Goal: Task Accomplishment & Management: Use online tool/utility

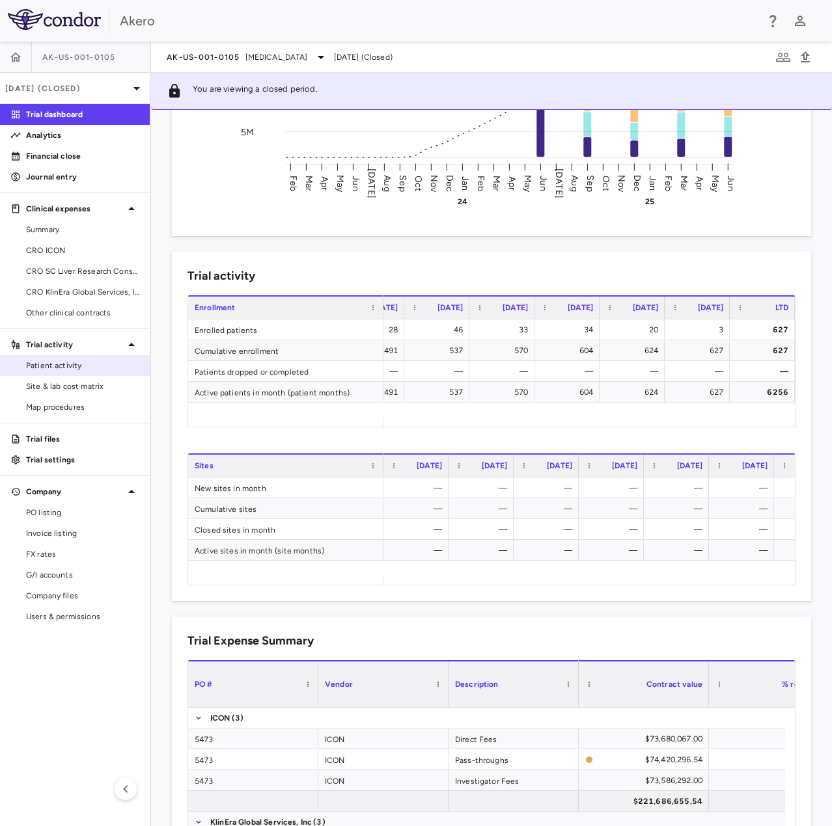
click at [53, 363] on span "Patient activity" at bounding box center [82, 366] width 113 height 12
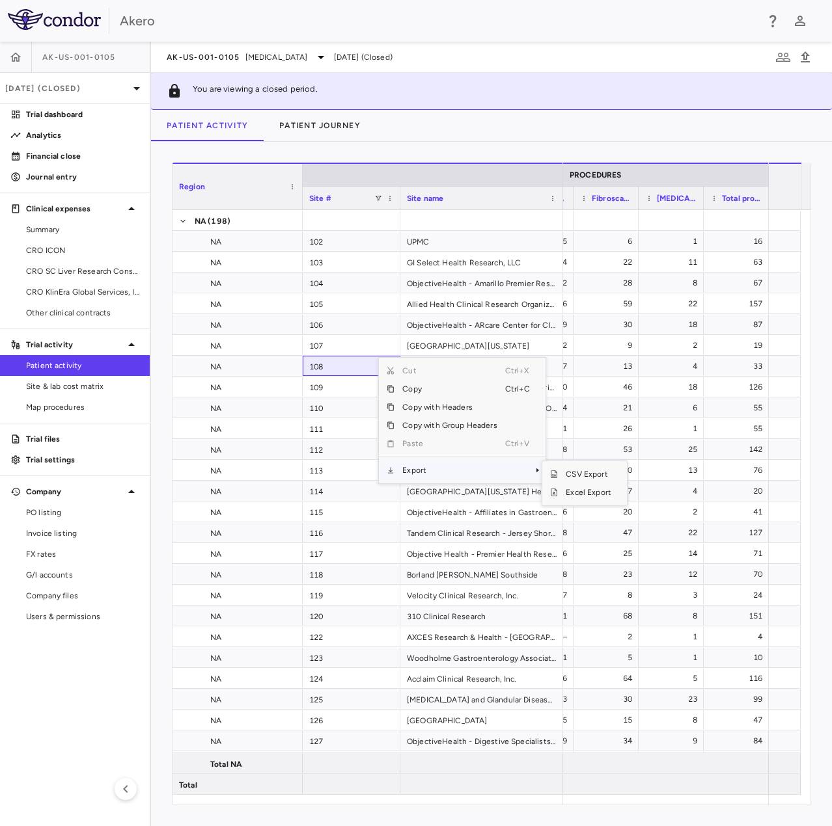
click at [435, 461] on span "Export" at bounding box center [449, 470] width 110 height 18
click at [590, 492] on span "Excel Export" at bounding box center [588, 492] width 61 height 18
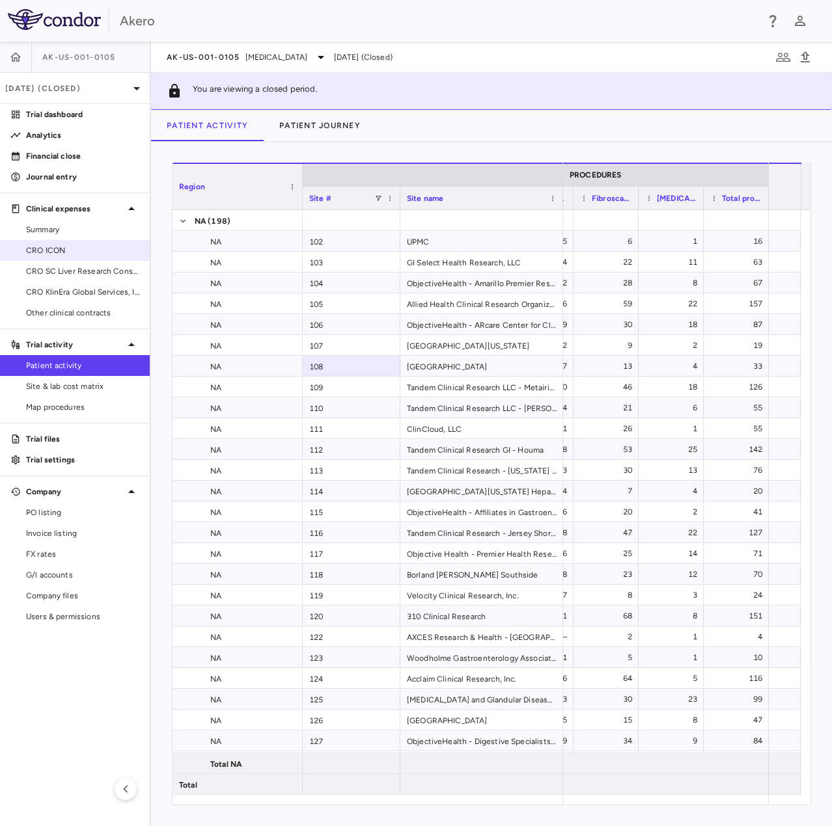
click at [93, 244] on link "CRO ICON" at bounding box center [75, 251] width 150 height 20
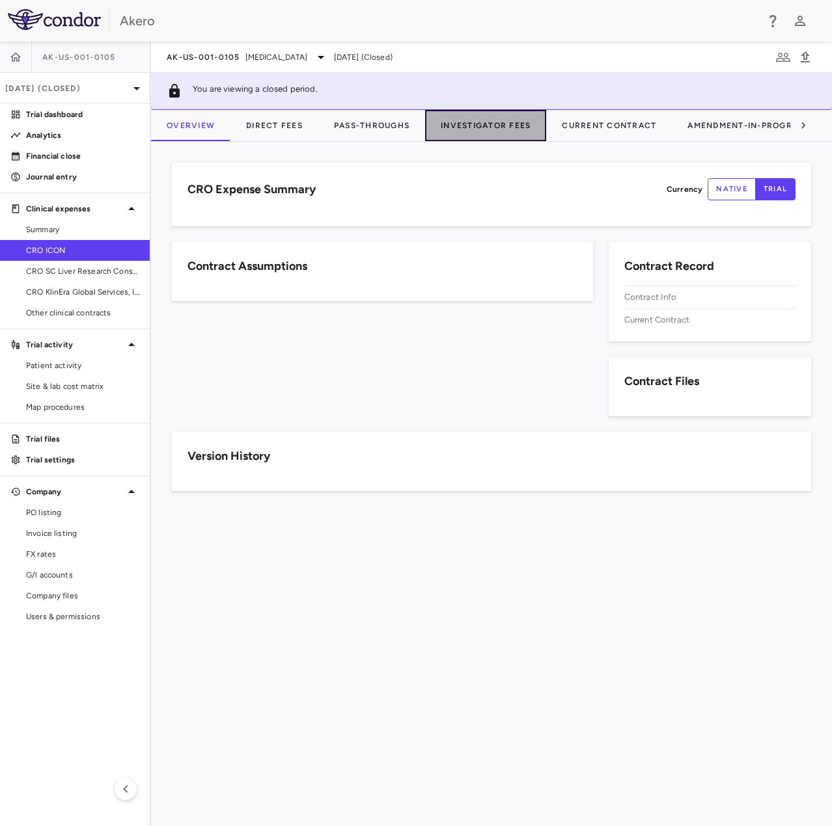
click at [480, 122] on button "Investigator Fees" at bounding box center [485, 125] width 121 height 31
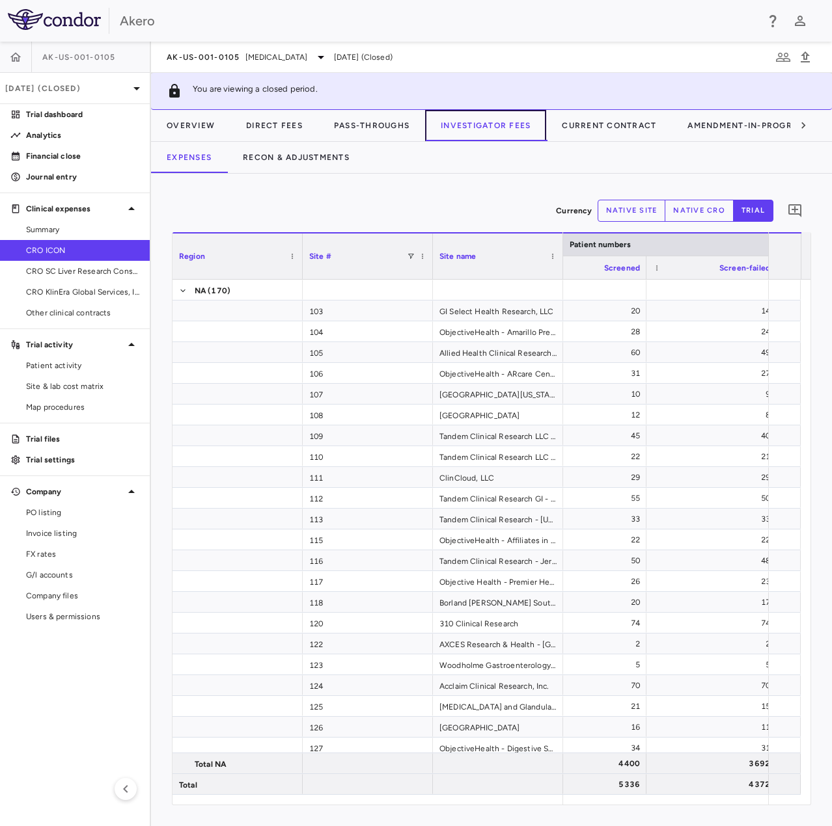
scroll to position [0, 500]
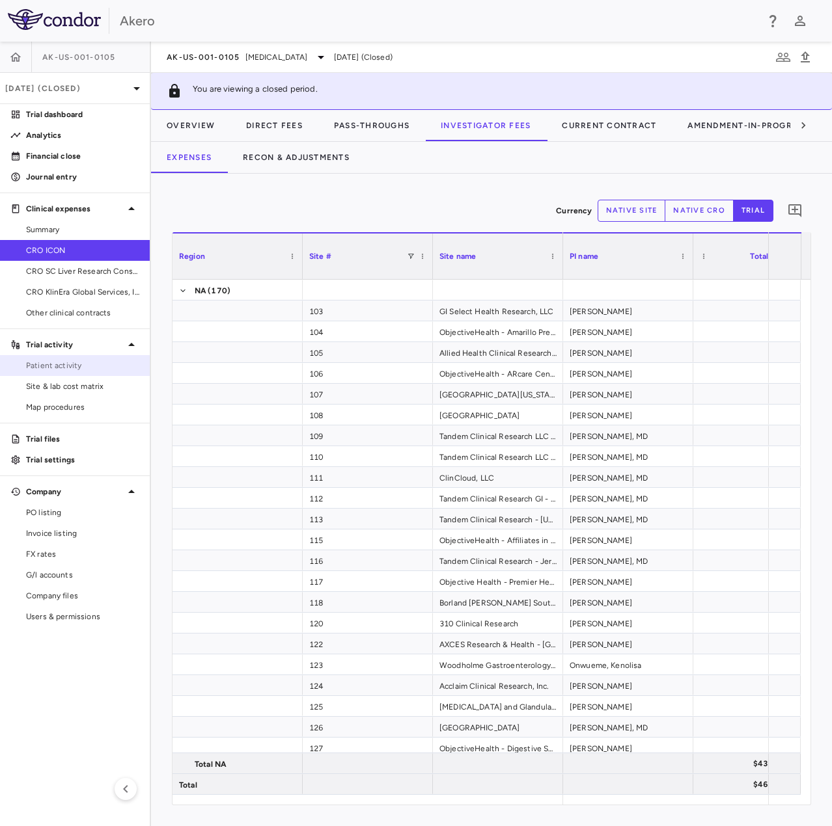
click at [85, 367] on span "Patient activity" at bounding box center [82, 366] width 113 height 12
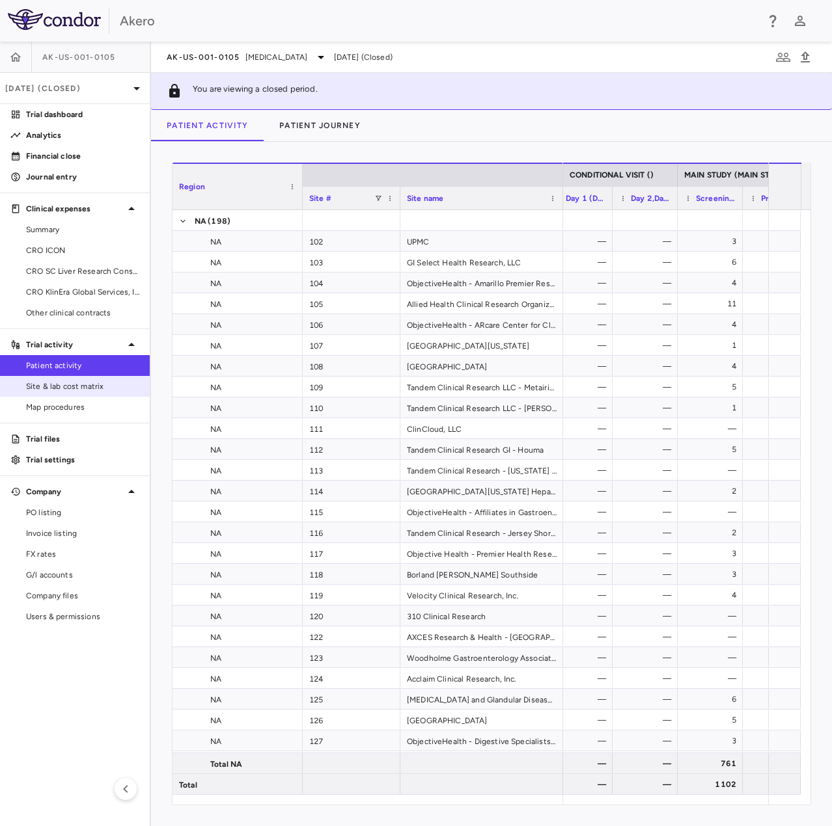
click at [77, 388] on span "Site & lab cost matrix" at bounding box center [82, 387] width 113 height 12
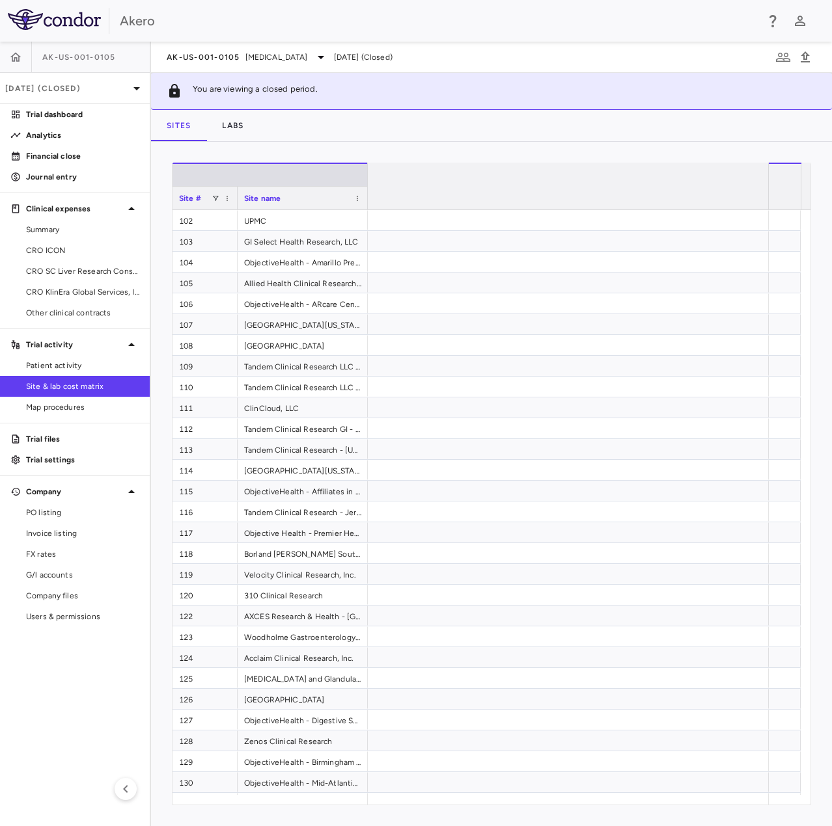
scroll to position [0, 7030]
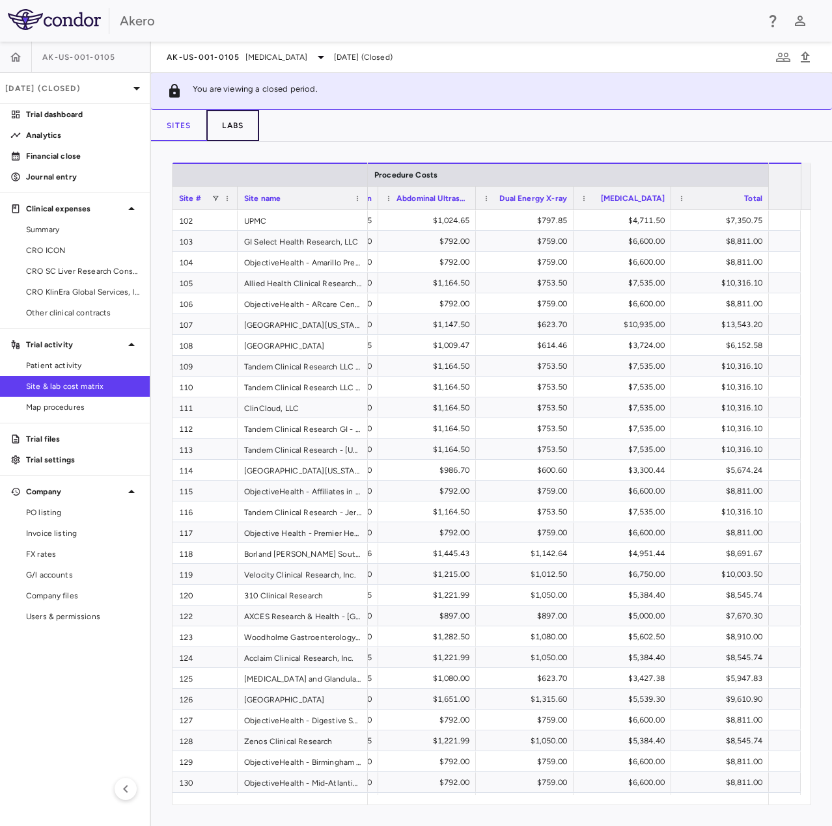
click at [242, 122] on button "Labs" at bounding box center [232, 125] width 53 height 31
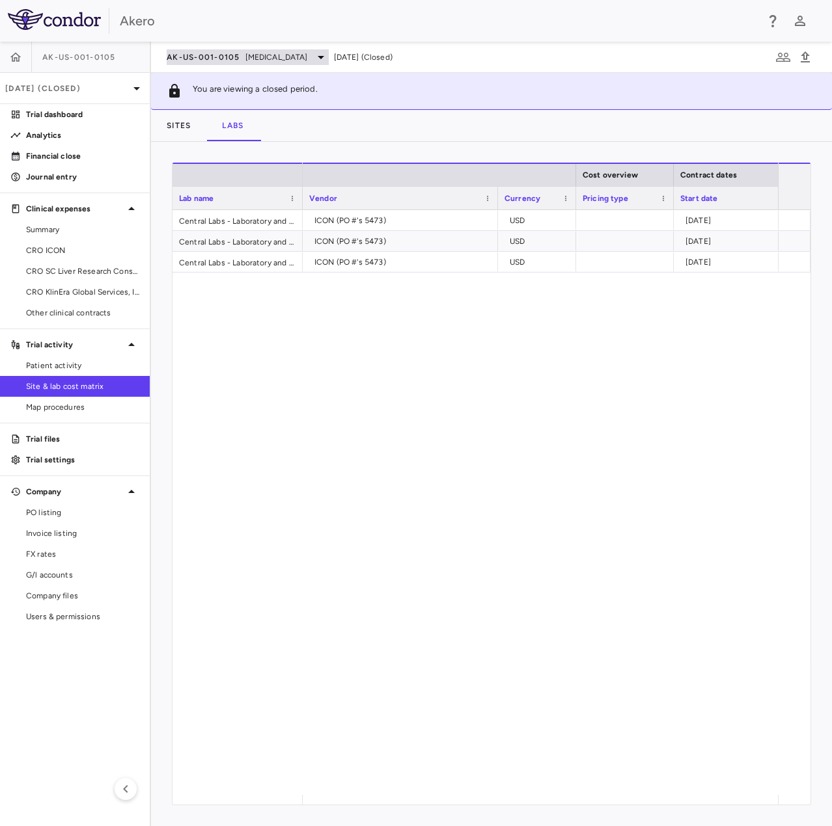
click at [267, 51] on span "[MEDICAL_DATA]" at bounding box center [276, 57] width 62 height 12
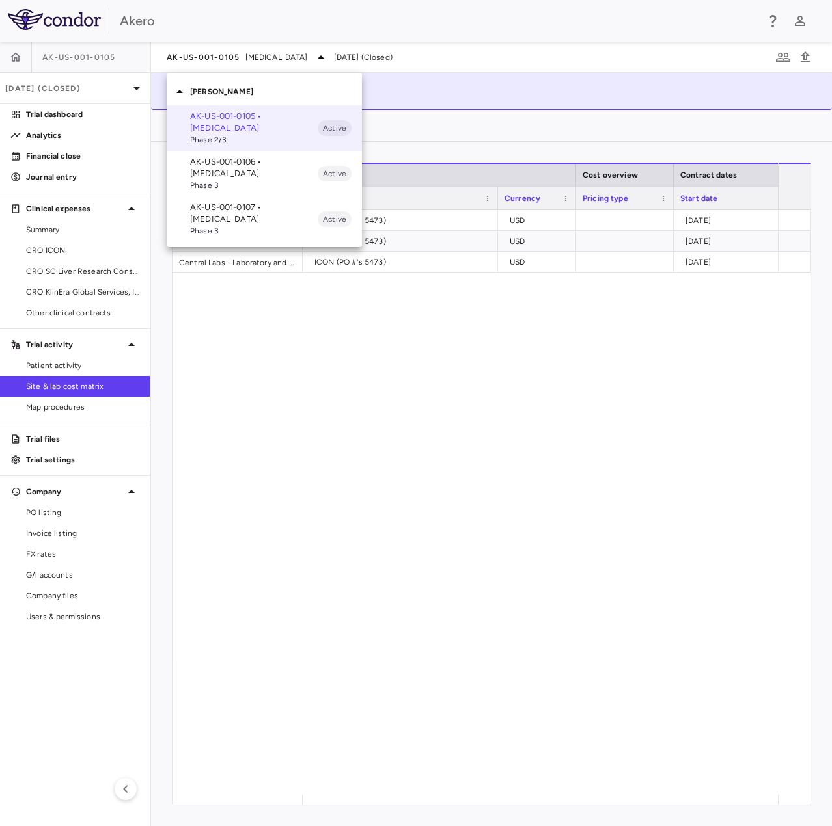
click at [267, 170] on p "AK-US-001-0106 • [MEDICAL_DATA]" at bounding box center [254, 167] width 128 height 23
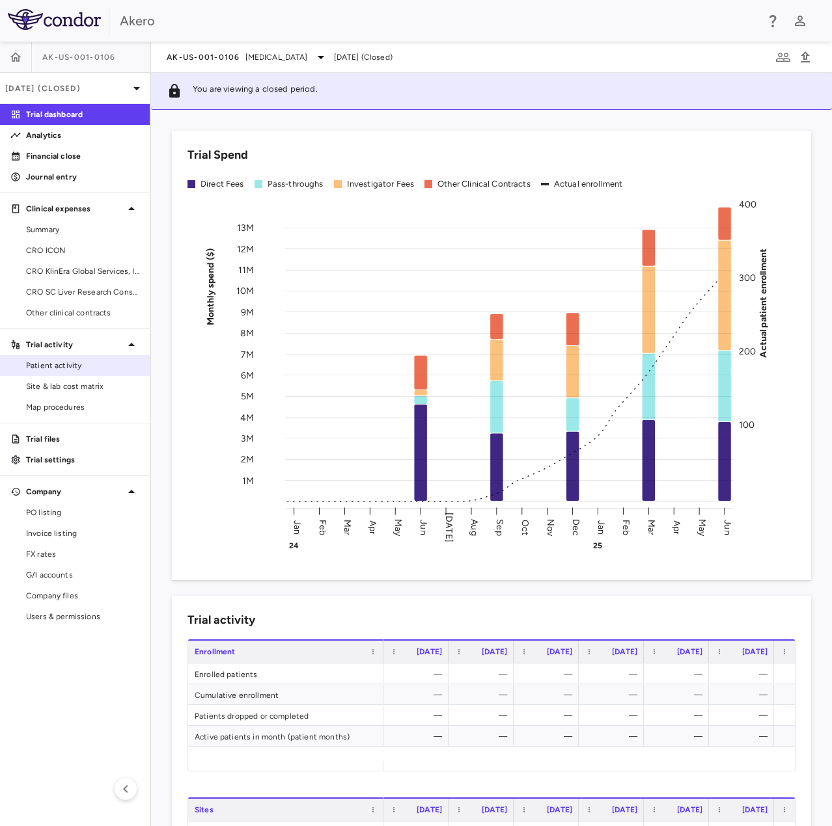
click at [64, 366] on span "Patient activity" at bounding box center [82, 366] width 113 height 12
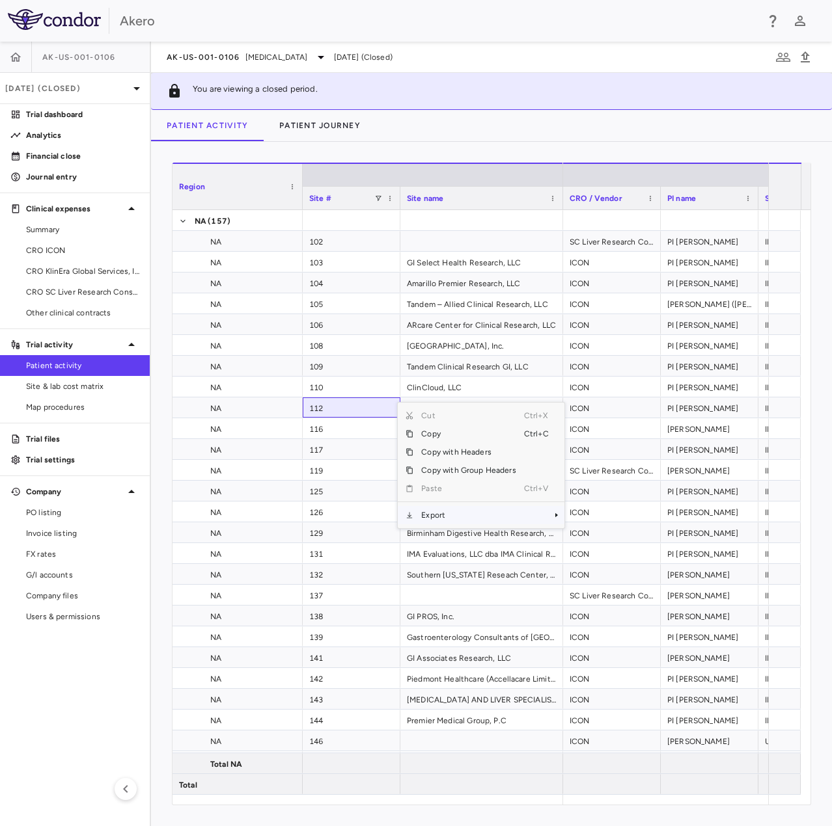
click at [459, 511] on span "Export" at bounding box center [468, 515] width 110 height 18
click at [580, 532] on span "Excel Export" at bounding box center [607, 537] width 61 height 18
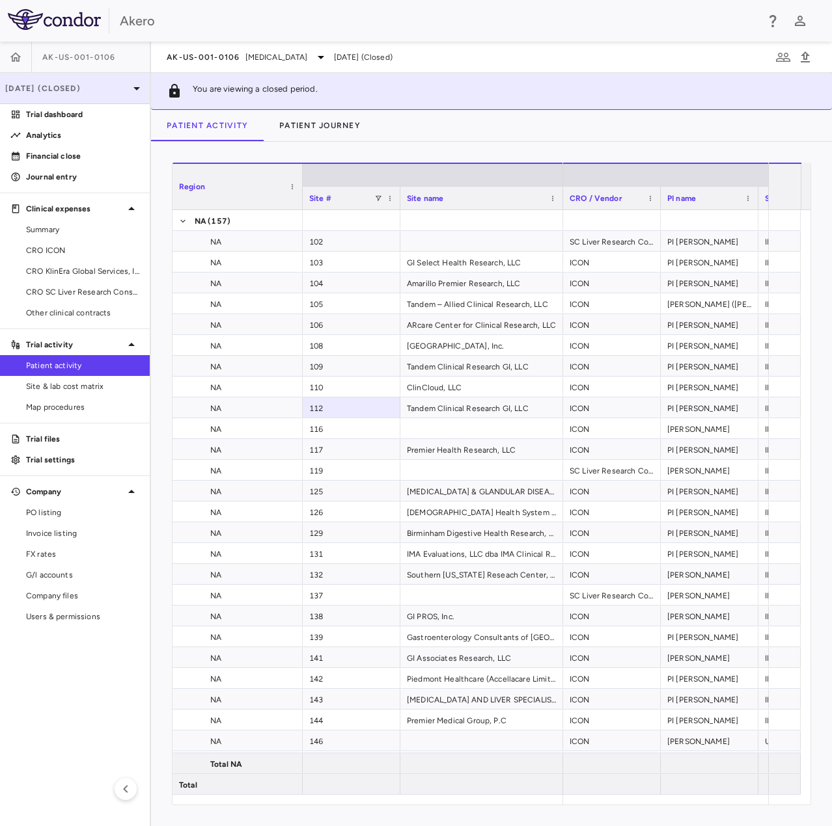
click at [69, 76] on div "[DATE] (Closed)" at bounding box center [75, 88] width 150 height 31
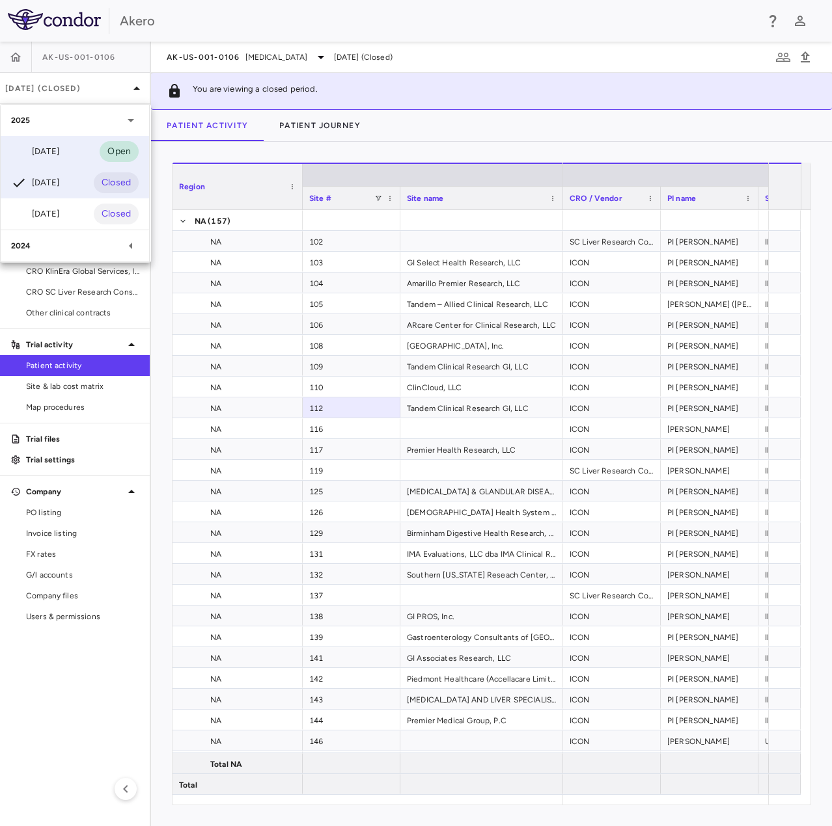
click at [75, 152] on div "[DATE] Open" at bounding box center [75, 151] width 148 height 31
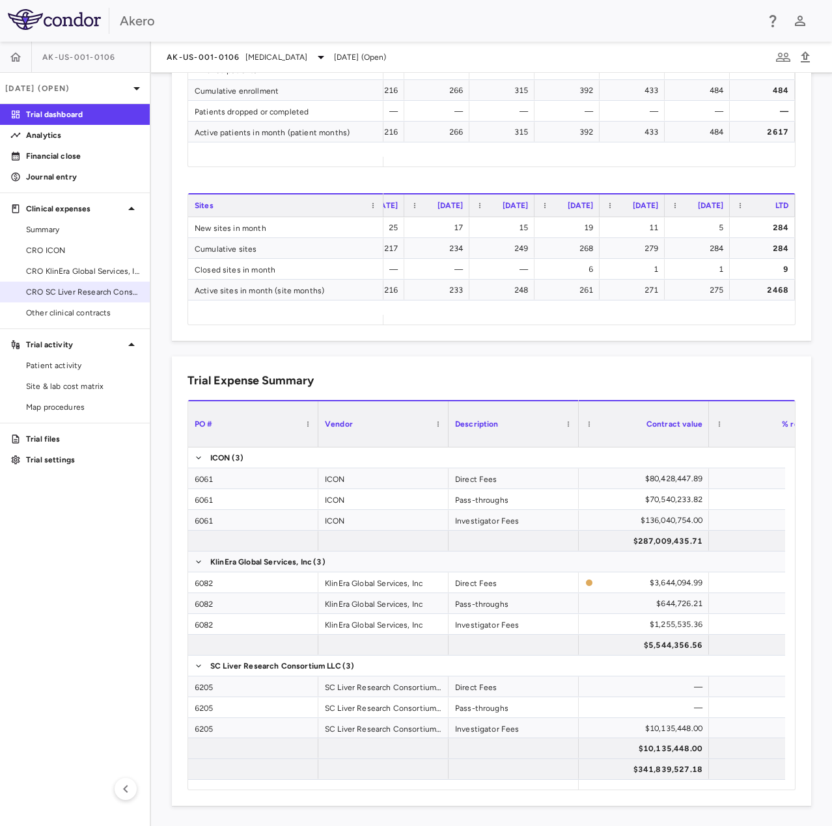
scroll to position [567, 0]
click at [42, 363] on span "Patient activity" at bounding box center [82, 366] width 113 height 12
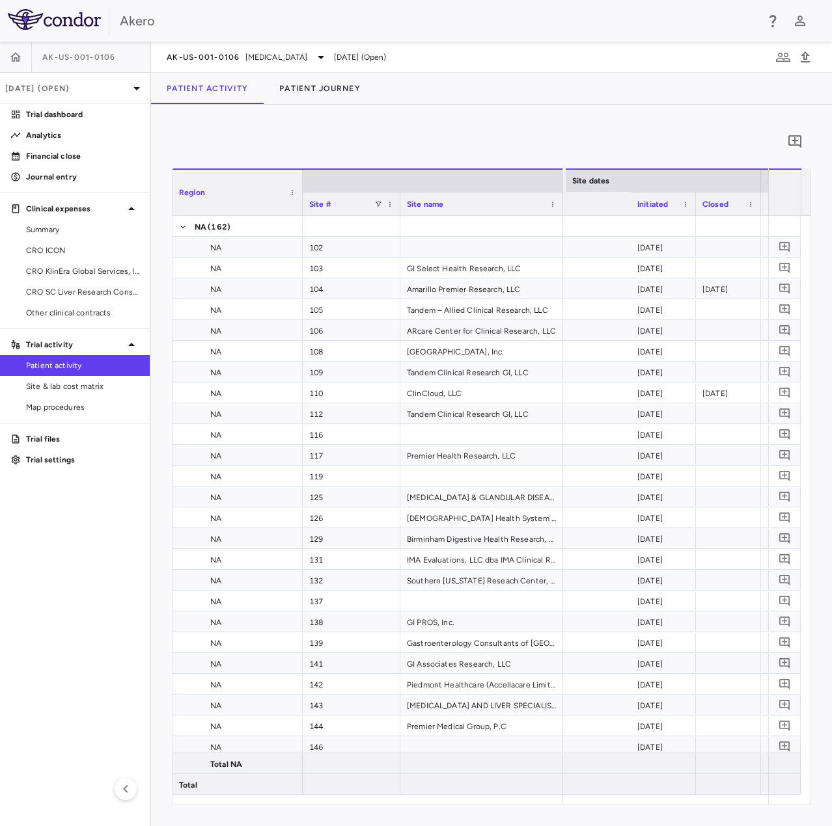
scroll to position [0, 717]
